Goal: Task Accomplishment & Management: Complete application form

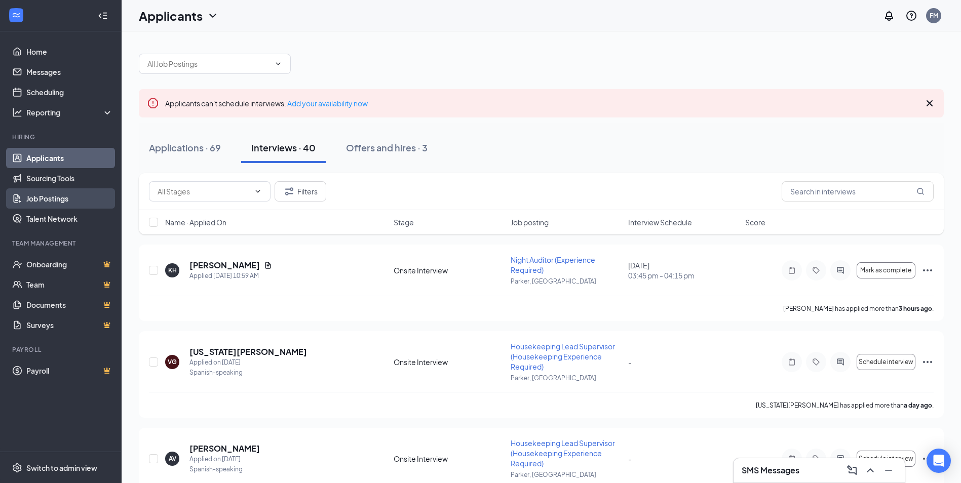
click at [28, 196] on link "Job Postings" at bounding box center [69, 198] width 87 height 20
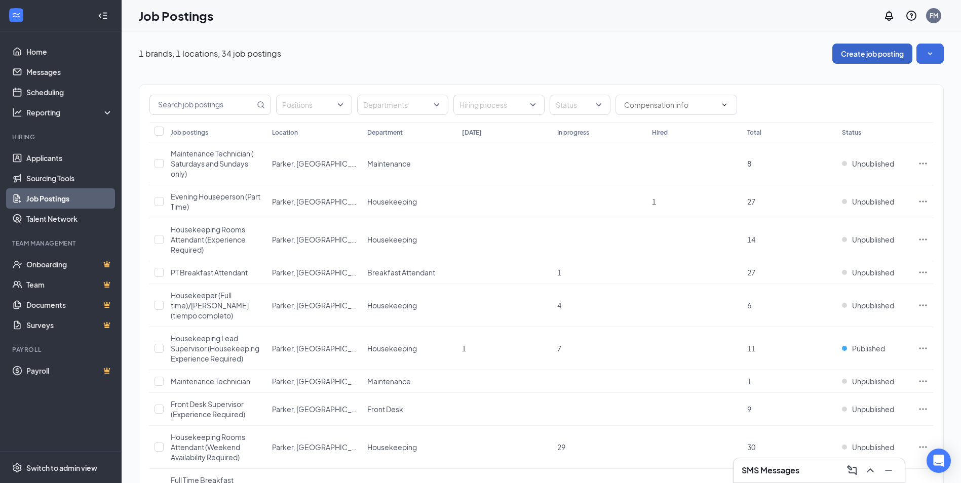
click at [876, 59] on button "Create job posting" at bounding box center [872, 54] width 80 height 20
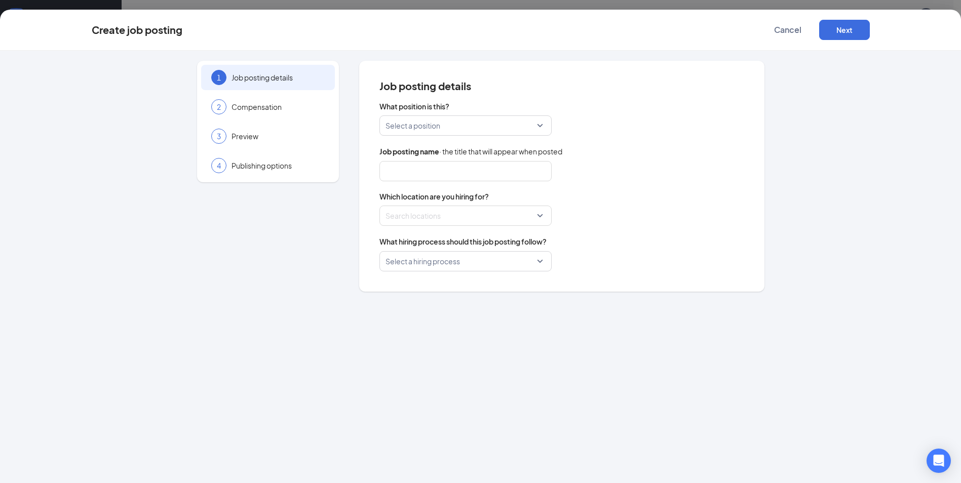
click at [507, 134] on input "search" at bounding box center [461, 125] width 153 height 19
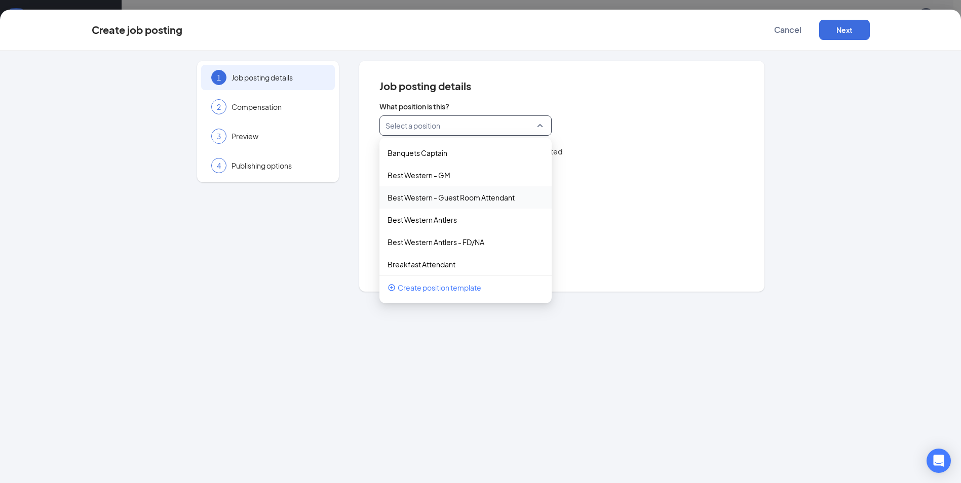
click at [620, 201] on span "Which location are you hiring for?" at bounding box center [561, 196] width 365 height 10
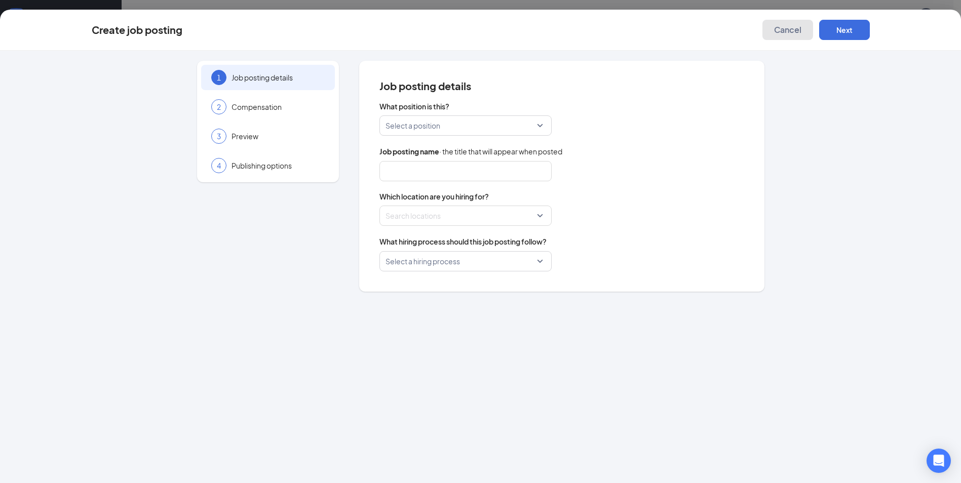
click at [798, 26] on span "Cancel" at bounding box center [787, 30] width 27 height 10
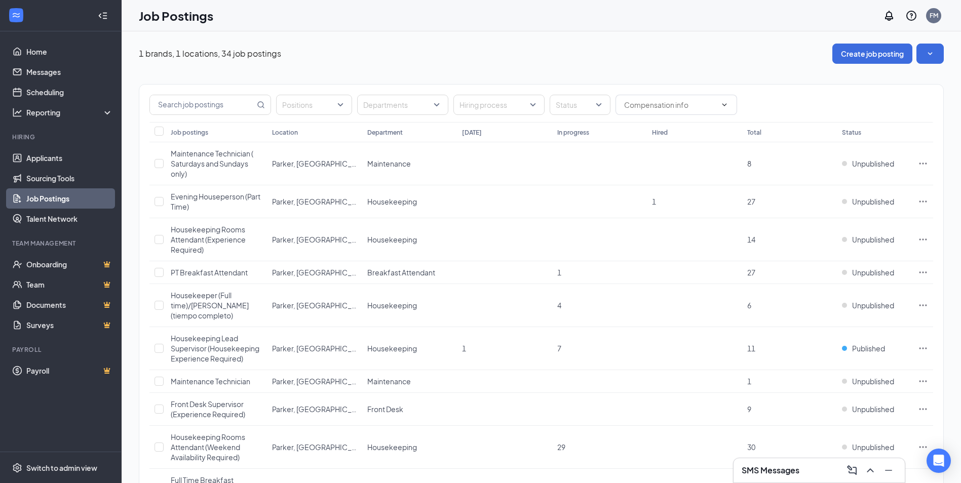
click at [849, 59] on button "Create job posting" at bounding box center [872, 54] width 80 height 20
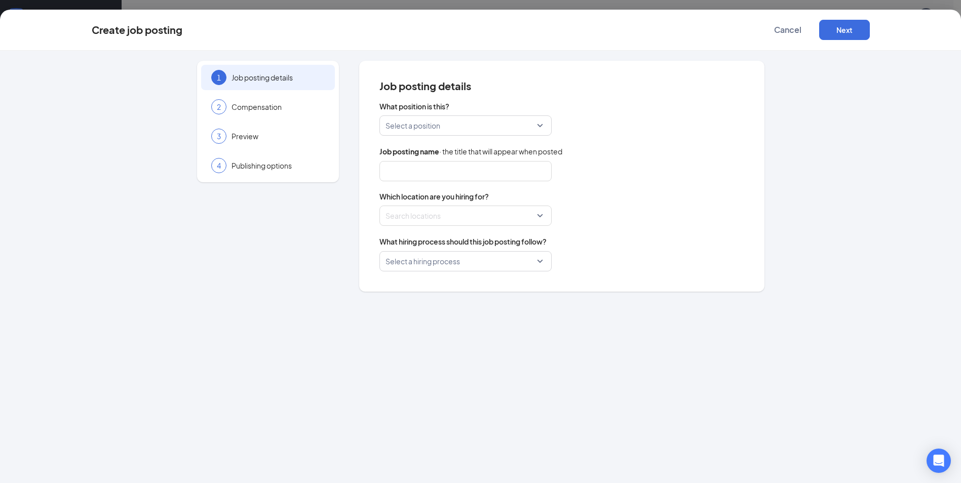
click at [465, 111] on span "What position is this?" at bounding box center [561, 106] width 365 height 10
click at [540, 124] on div "Select a position" at bounding box center [465, 125] width 172 height 20
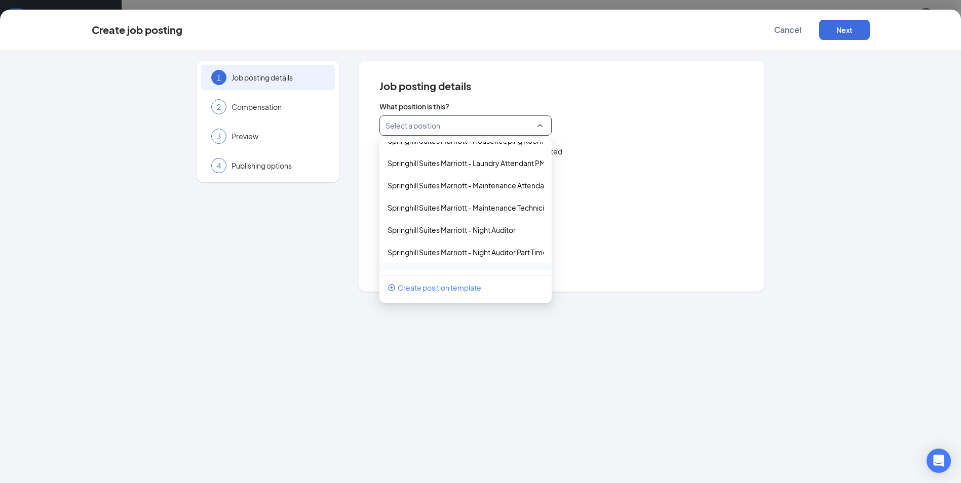
scroll to position [1745, 0]
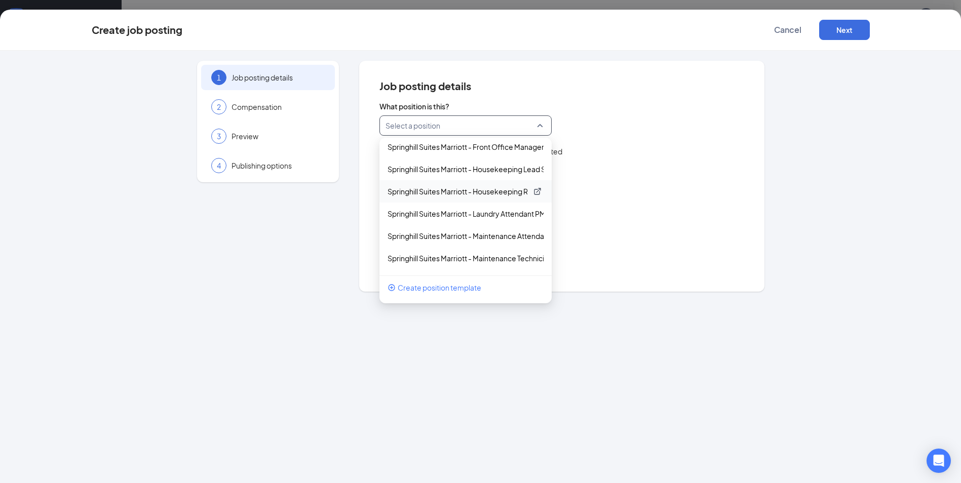
click at [482, 192] on p "Springhill Suites Marriott - Housekeeping Rooms Attendant" at bounding box center [458, 191] width 140 height 10
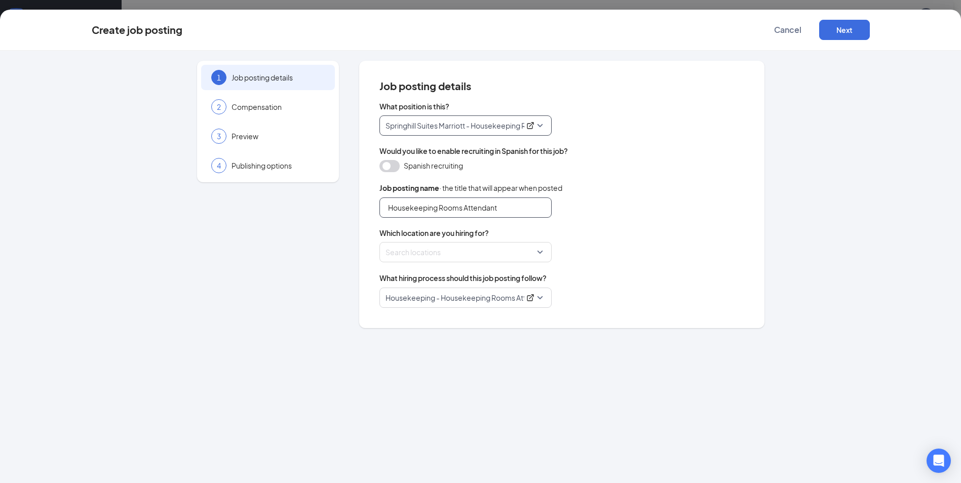
click at [510, 208] on input "Housekeeping Rooms Attendant" at bounding box center [465, 208] width 172 height 20
click at [484, 249] on div at bounding box center [462, 252] width 153 height 16
click at [390, 276] on div at bounding box center [391, 278] width 9 height 9
click at [311, 266] on div "1 Job posting details 2 Compensation 3 Preview 4 Publishing options" at bounding box center [268, 194] width 142 height 267
click at [389, 171] on button "button" at bounding box center [389, 166] width 20 height 12
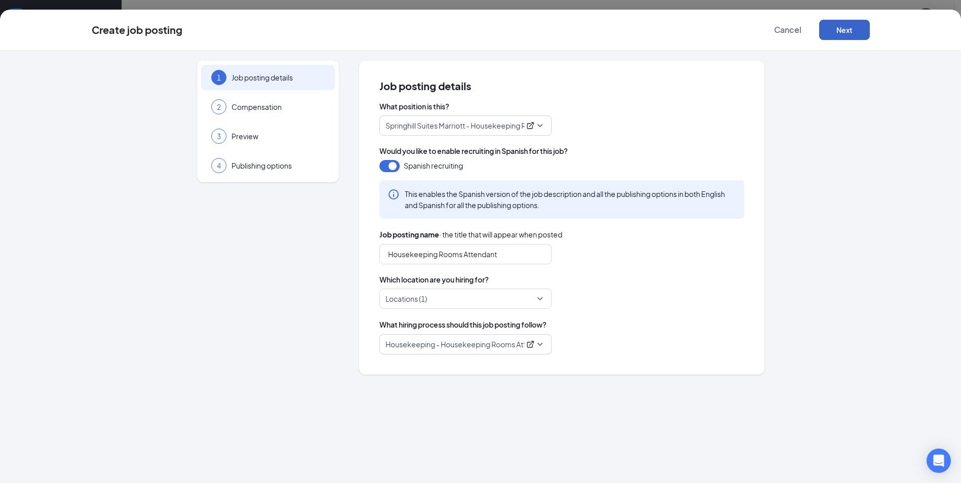
click at [830, 31] on button "Next" at bounding box center [844, 30] width 51 height 20
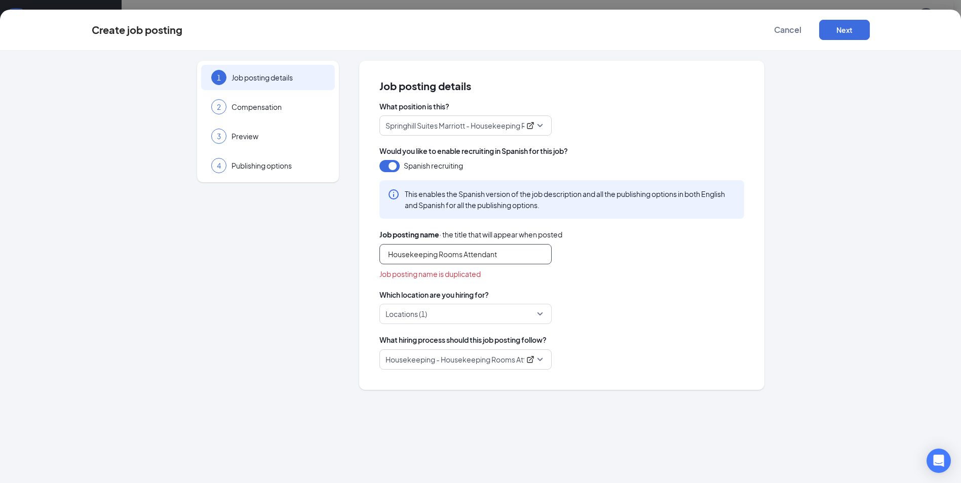
click at [510, 252] on input "Housekeeping Rooms Attendant" at bounding box center [465, 254] width 172 height 20
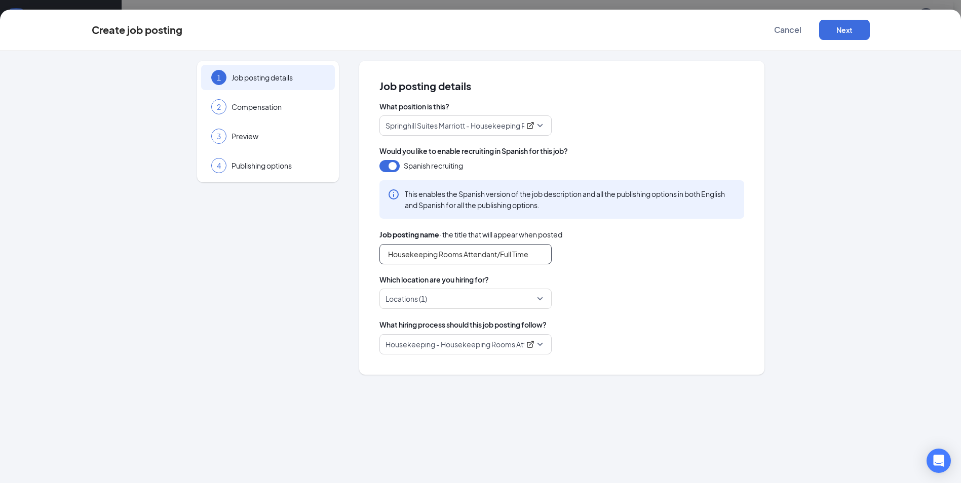
click at [500, 255] on input "Housekeeping Rooms Attendant/Full Time" at bounding box center [465, 254] width 172 height 20
type input "Housekeeping Rooms Attendant (Full Time)"
click at [849, 33] on button "Next" at bounding box center [844, 30] width 51 height 20
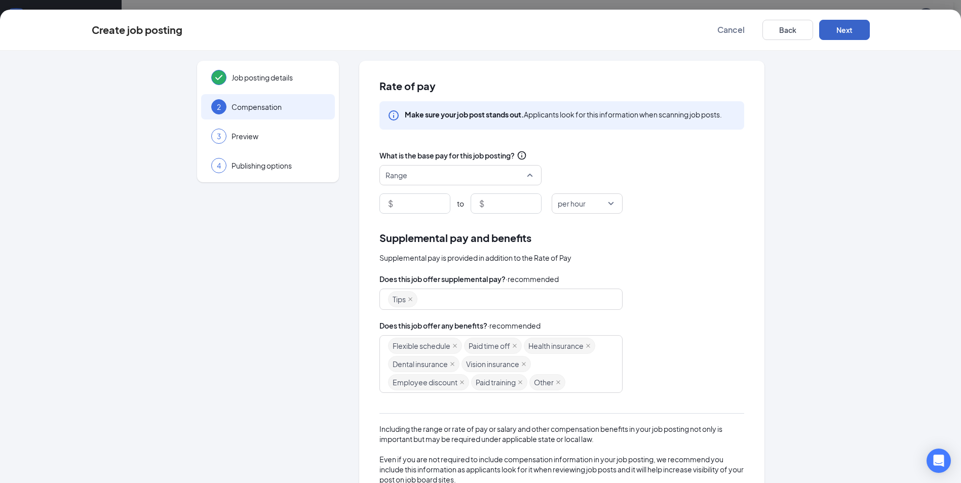
click at [462, 174] on span "Range" at bounding box center [455, 175] width 141 height 19
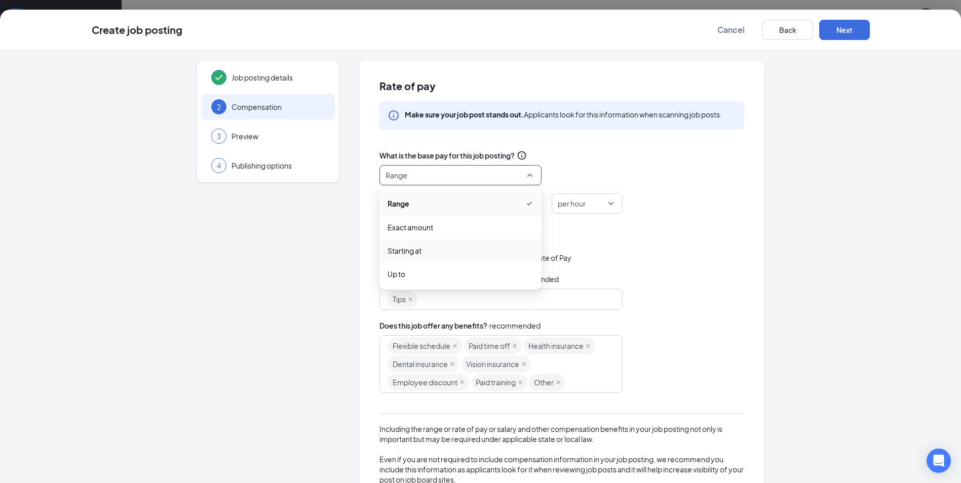
click at [405, 256] on span "Starting at" at bounding box center [405, 250] width 34 height 11
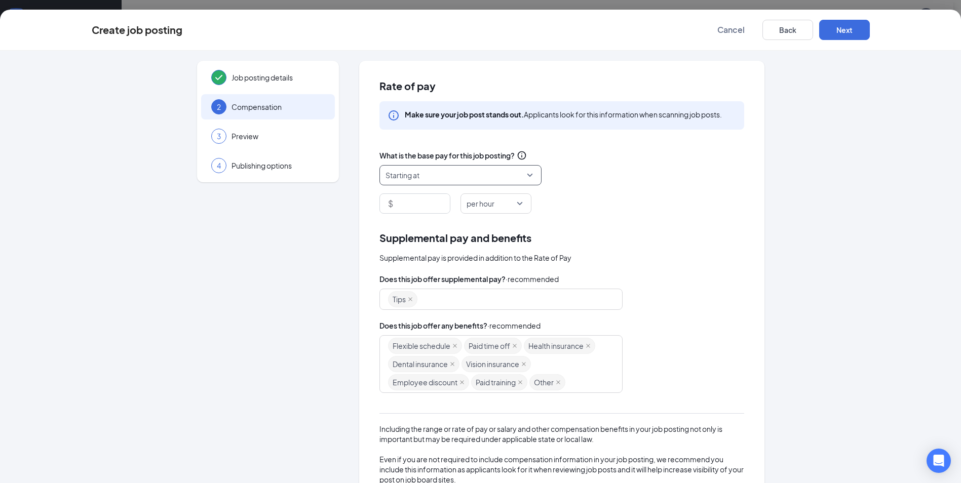
click at [422, 171] on span "Starting at" at bounding box center [455, 175] width 141 height 19
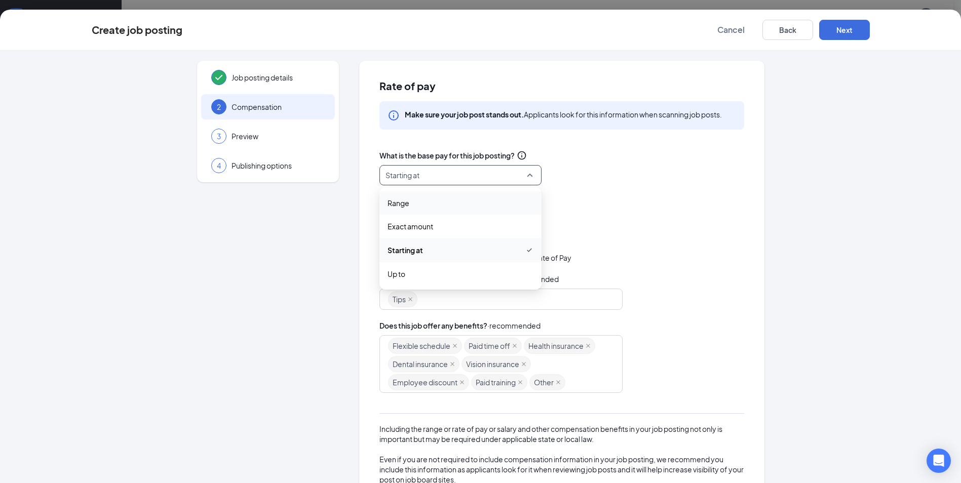
click at [417, 208] on span "Range" at bounding box center [461, 203] width 146 height 11
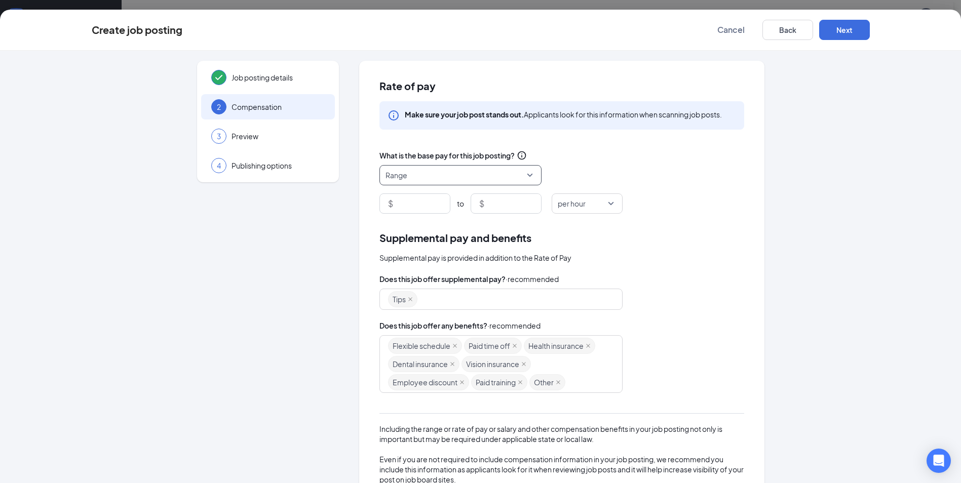
click at [429, 175] on span "Range" at bounding box center [455, 175] width 141 height 19
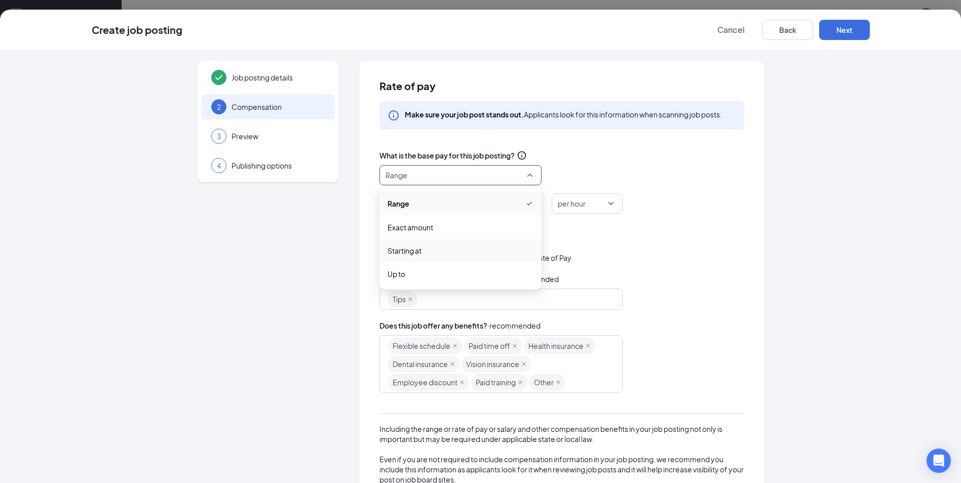
click at [408, 255] on span "Starting at" at bounding box center [405, 250] width 34 height 11
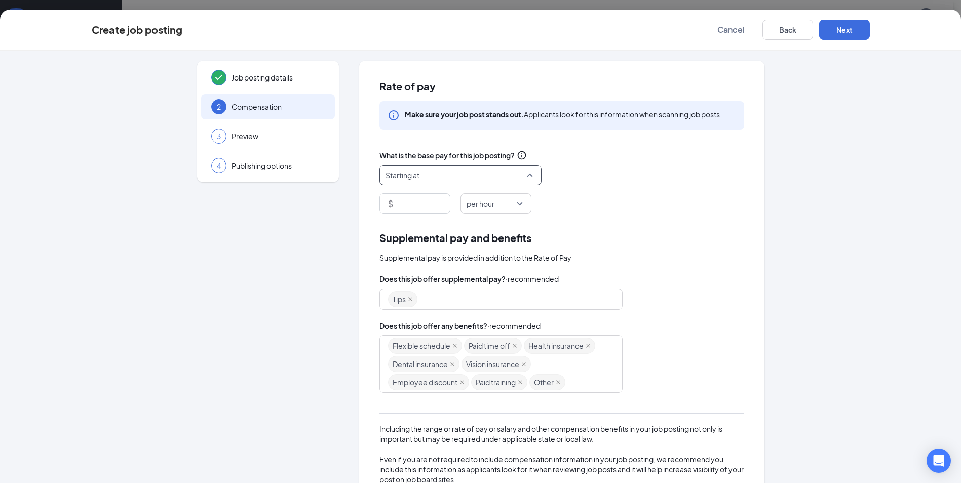
click at [434, 175] on span "Starting at" at bounding box center [455, 175] width 141 height 19
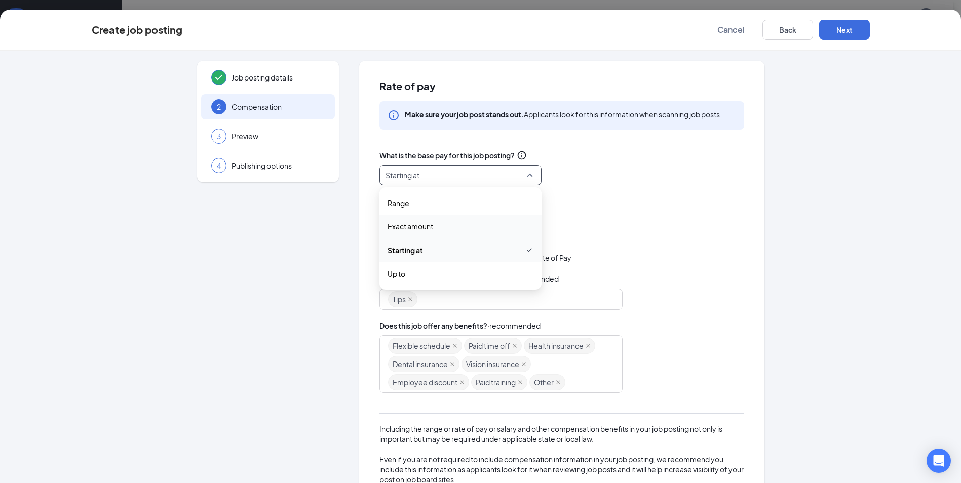
click at [405, 228] on span "Exact amount" at bounding box center [411, 226] width 46 height 11
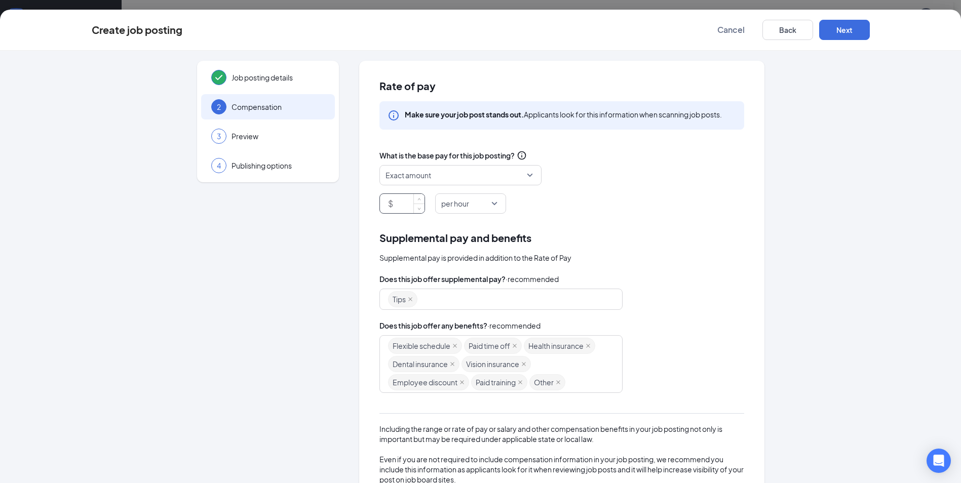
click at [395, 204] on input at bounding box center [409, 203] width 29 height 19
type input "18.54"
click at [846, 36] on button "Next" at bounding box center [844, 30] width 51 height 20
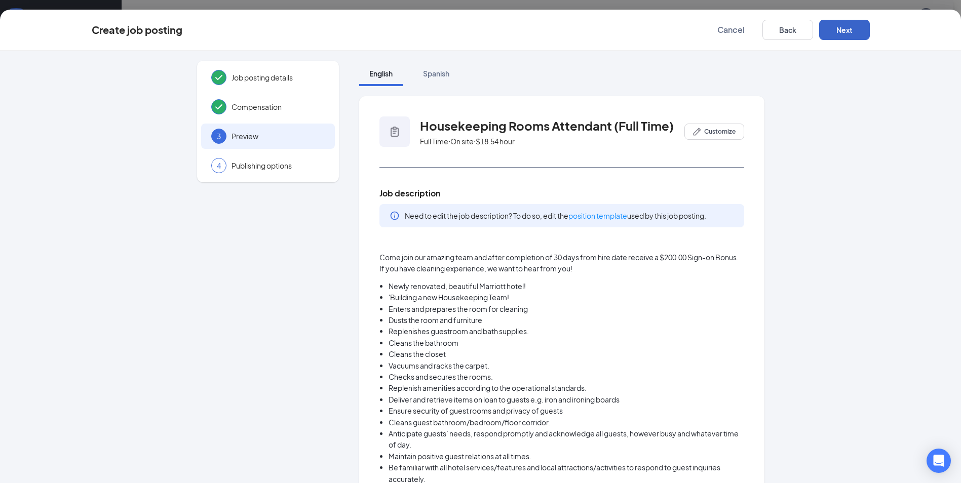
click at [853, 30] on button "Next" at bounding box center [844, 30] width 51 height 20
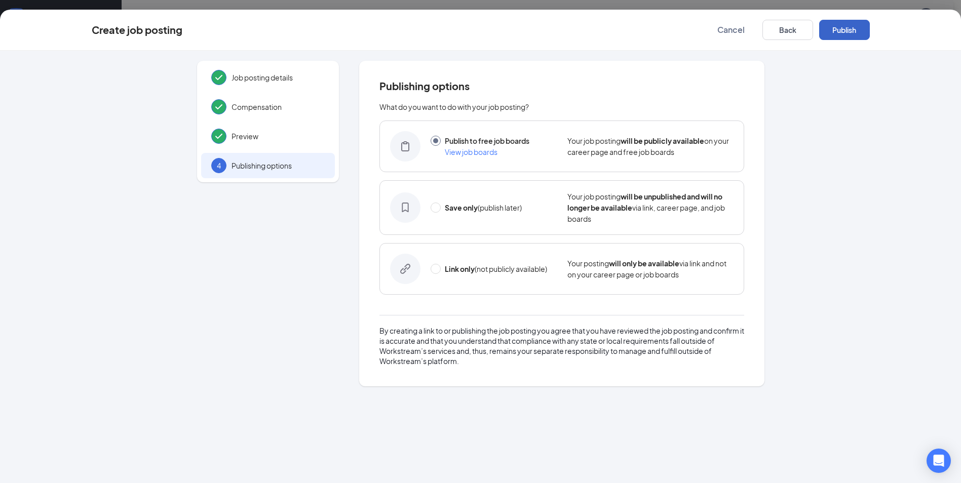
click at [853, 30] on button "Publish" at bounding box center [844, 30] width 51 height 20
